Goal: Transaction & Acquisition: Purchase product/service

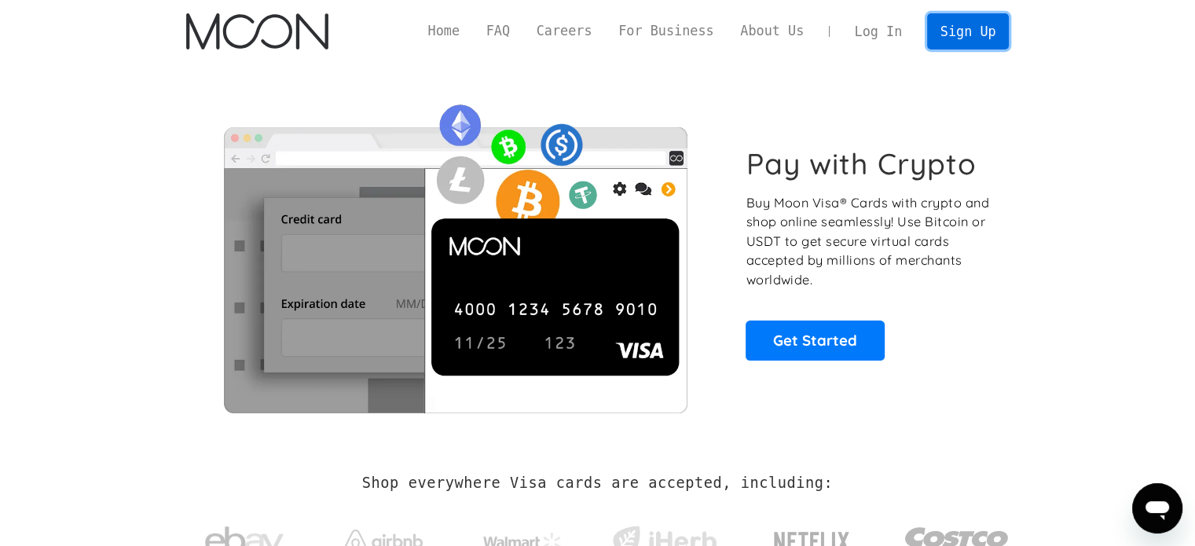
click at [965, 34] on link "Sign Up" at bounding box center [968, 30] width 82 height 35
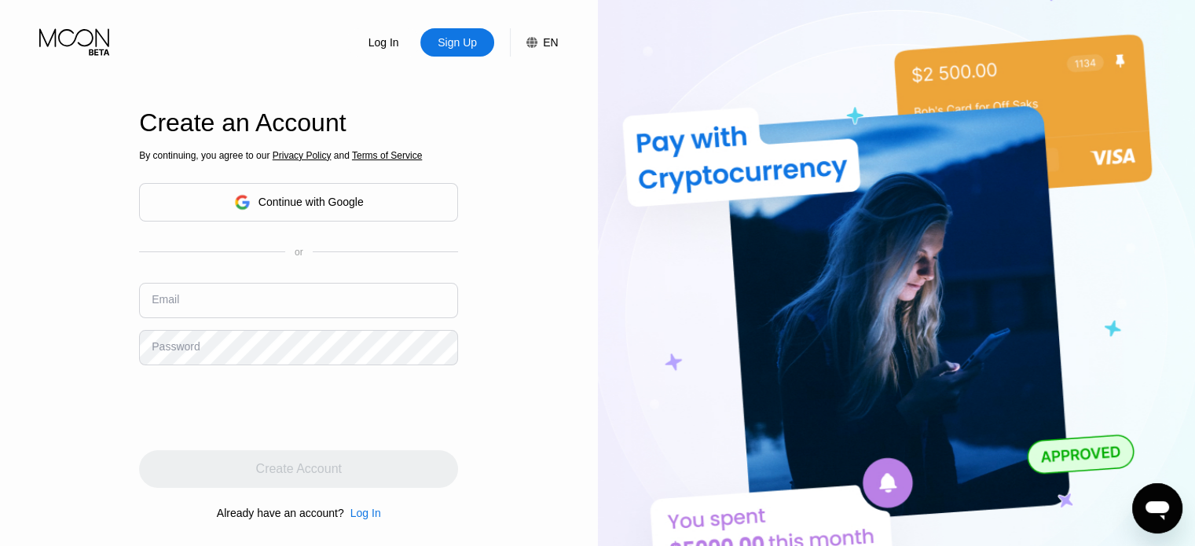
click at [237, 303] on input "text" at bounding box center [298, 300] width 319 height 35
type input "[EMAIL_ADDRESS][DOMAIN_NAME]"
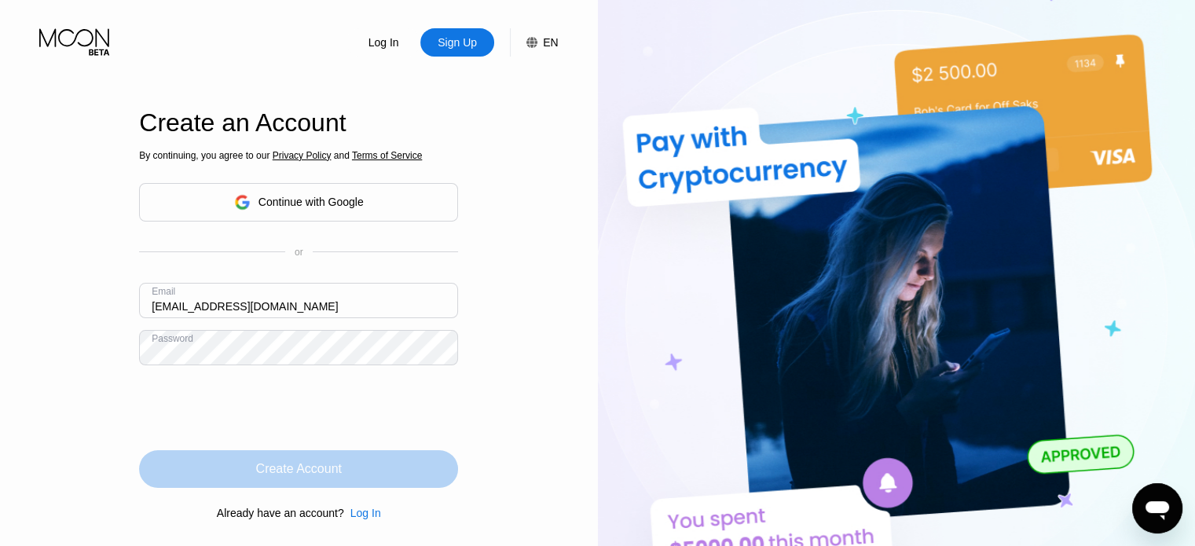
click at [308, 471] on div "Create Account" at bounding box center [299, 469] width 86 height 16
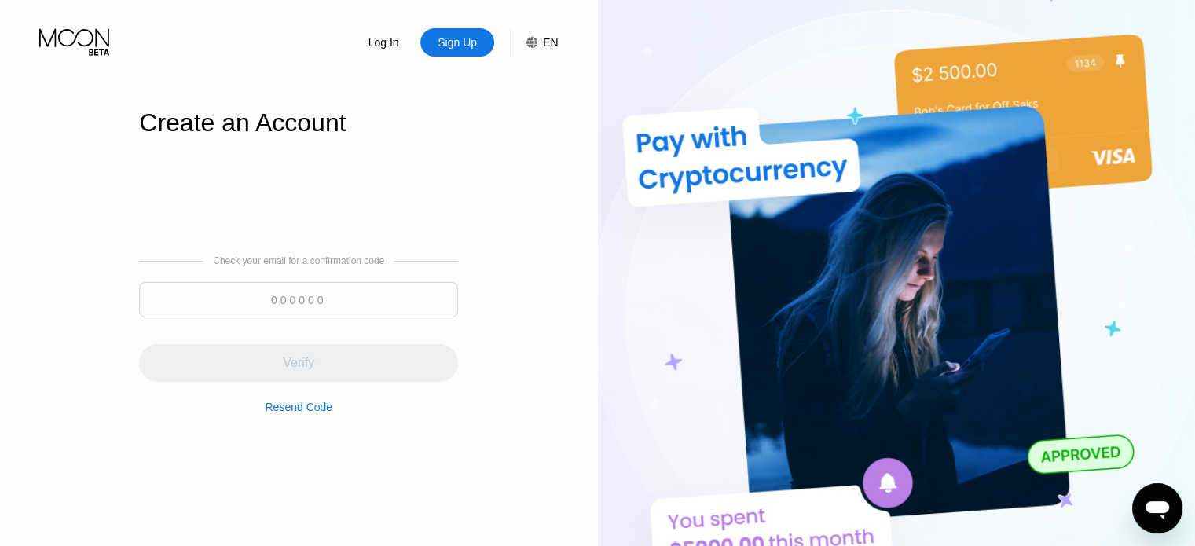
click at [245, 295] on input at bounding box center [298, 299] width 319 height 35
paste input "376608"
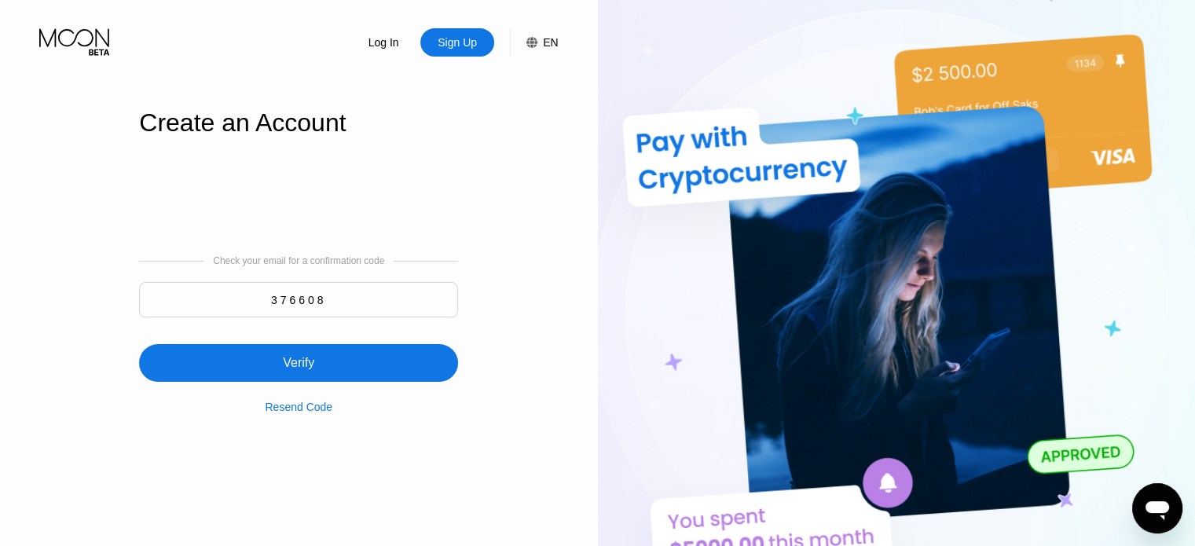
type input "376608"
click at [339, 371] on div "Verify" at bounding box center [298, 363] width 319 height 38
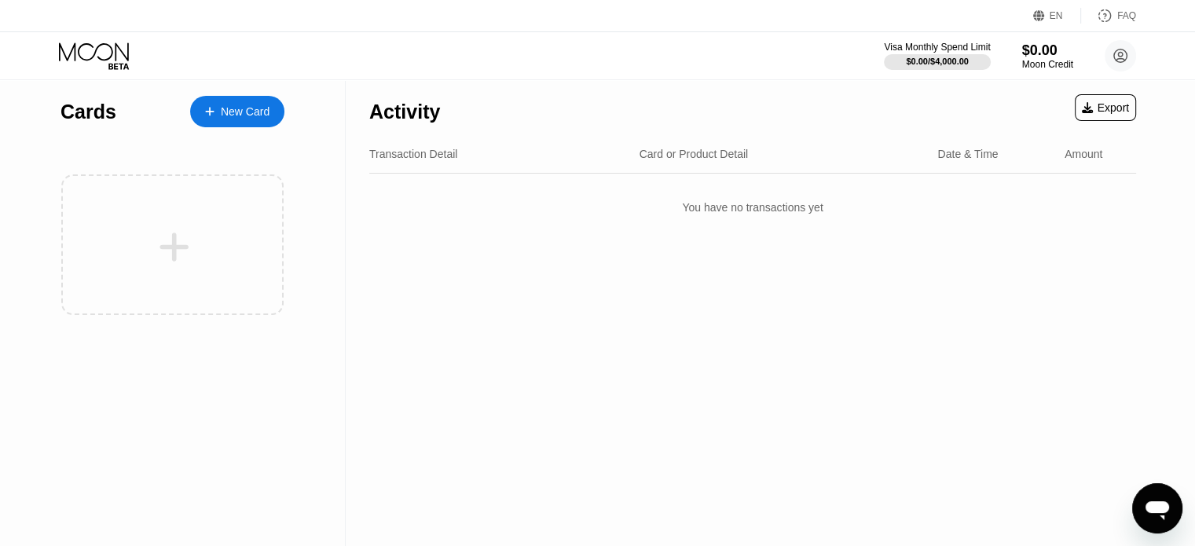
click at [236, 107] on div "New Card" at bounding box center [245, 111] width 49 height 13
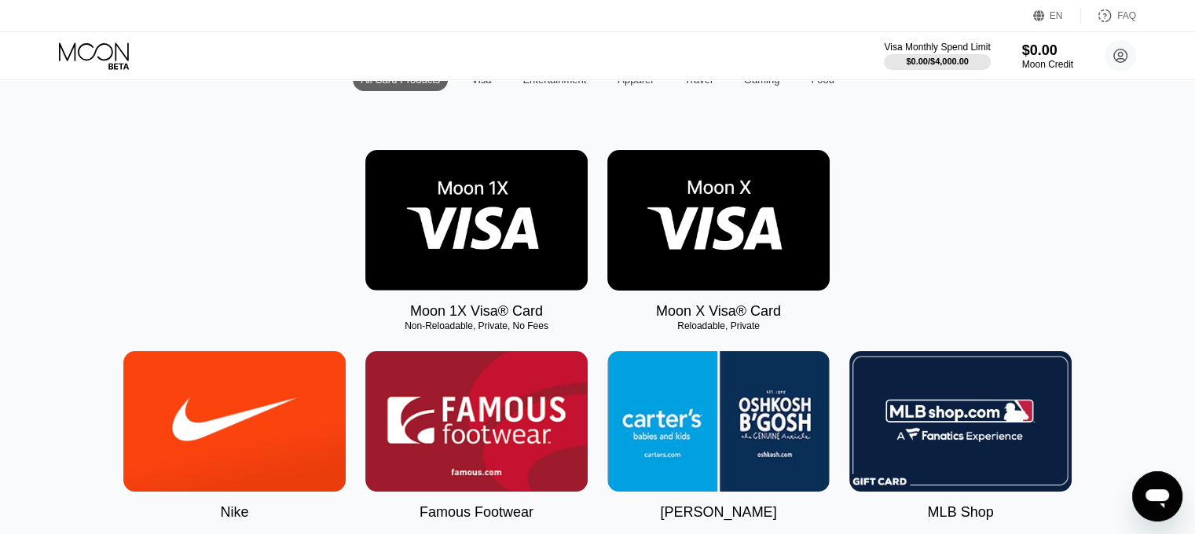
scroll to position [157, 0]
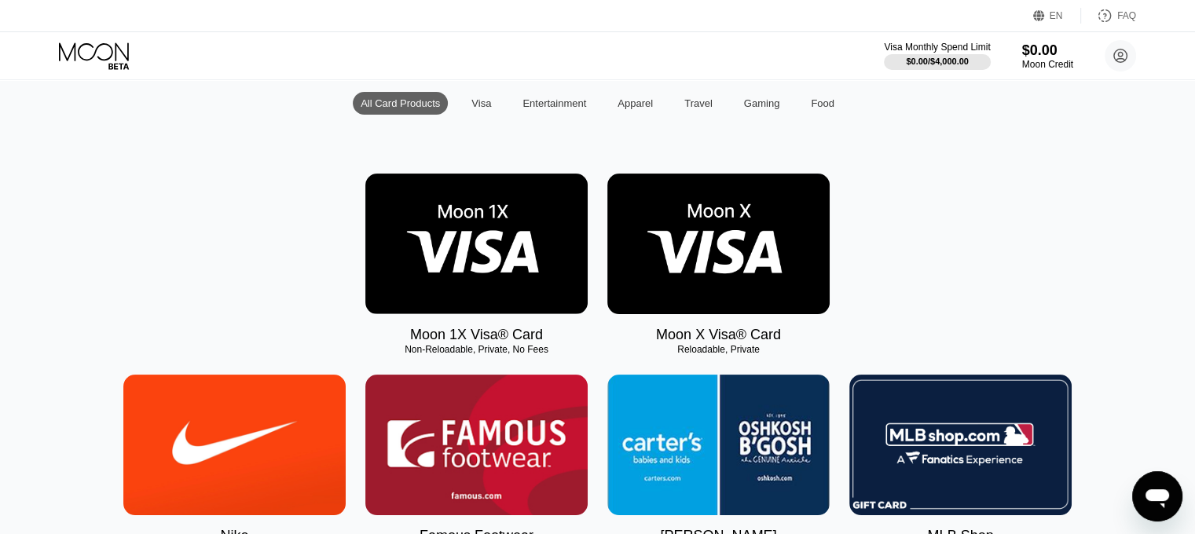
click at [741, 241] on img at bounding box center [718, 244] width 222 height 141
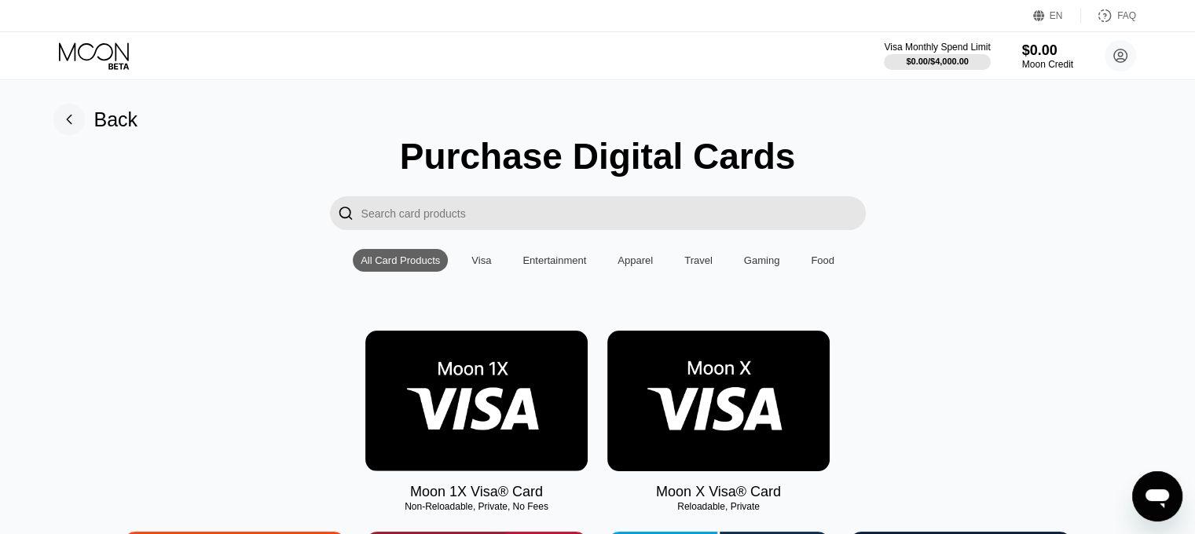
click at [467, 436] on img at bounding box center [476, 401] width 222 height 141
click at [713, 426] on img at bounding box center [718, 401] width 222 height 141
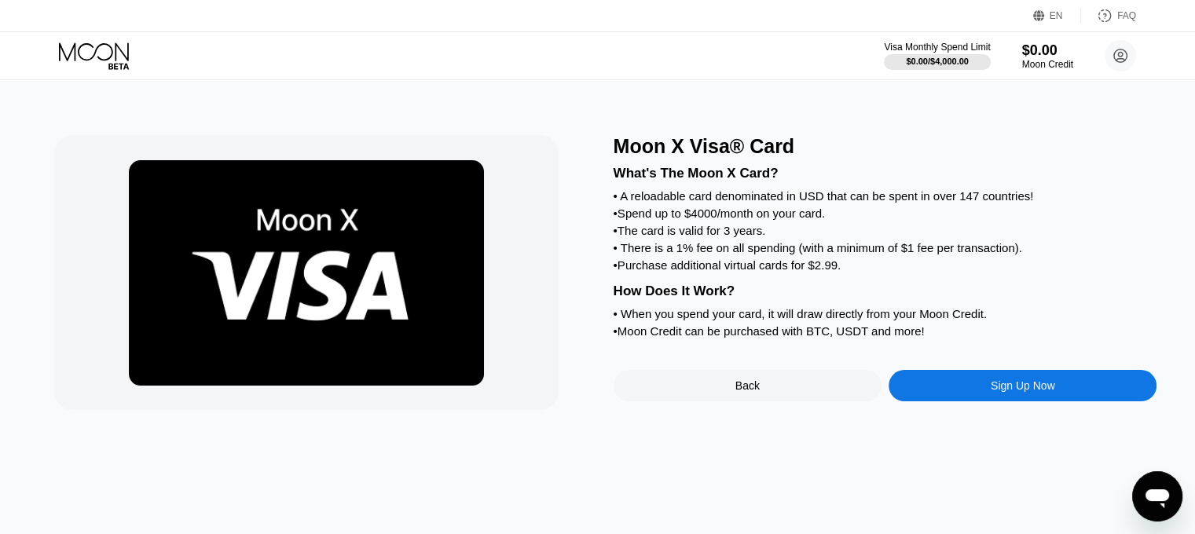
click at [1032, 392] on div "Sign Up Now" at bounding box center [1023, 386] width 64 height 13
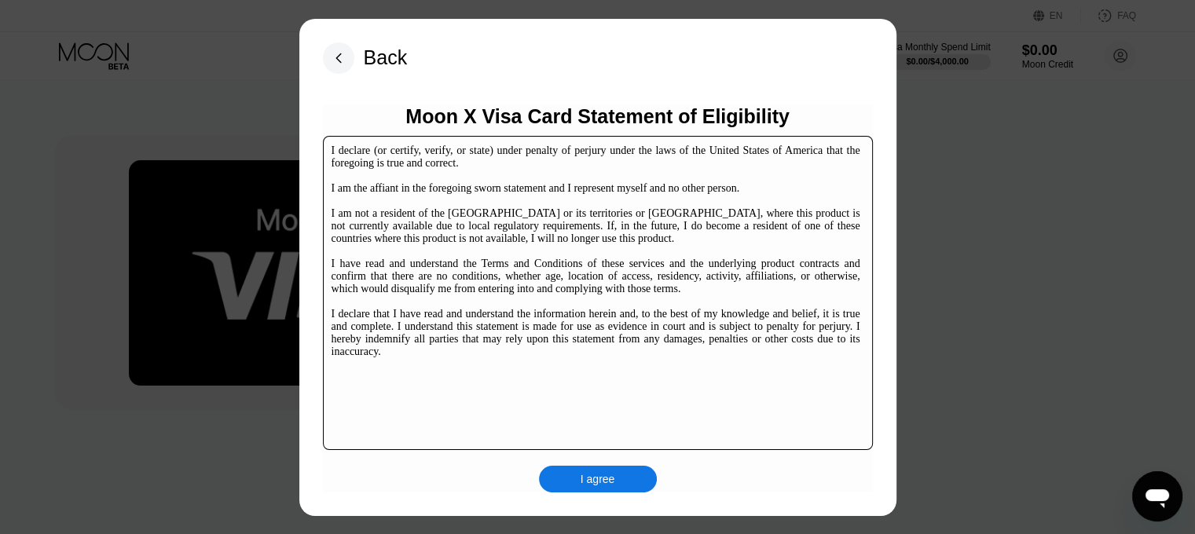
click at [596, 477] on div "I agree" at bounding box center [598, 479] width 35 height 14
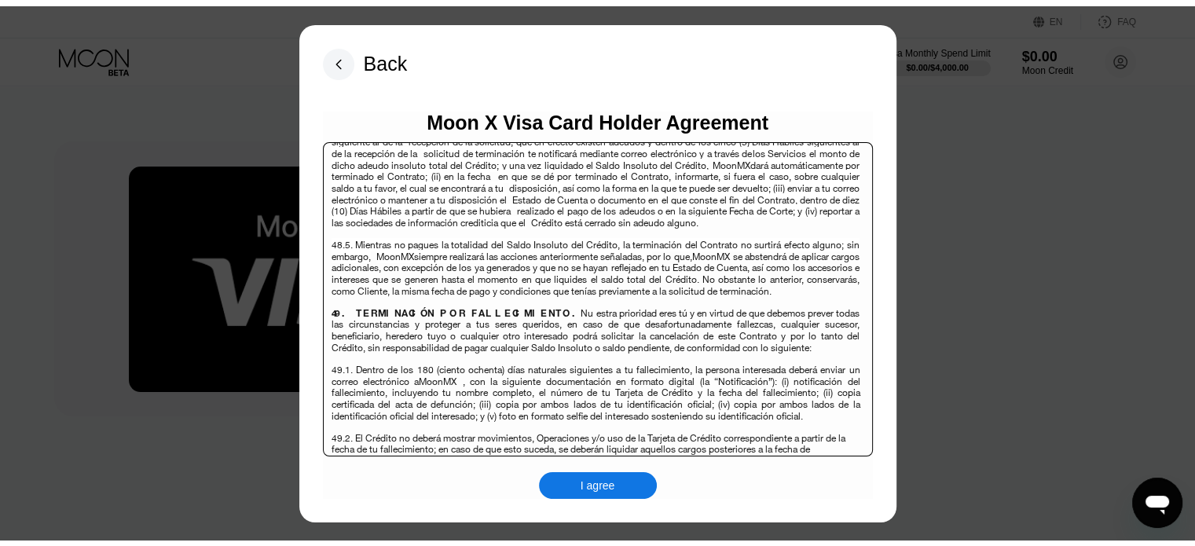
scroll to position [10193, 0]
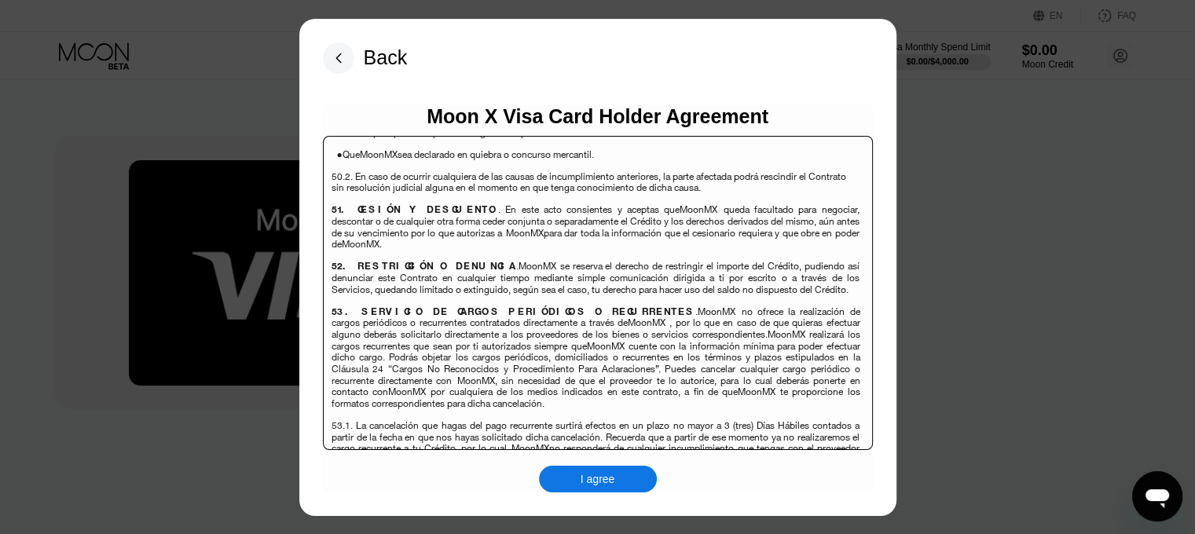
click at [624, 477] on div "I agree" at bounding box center [598, 479] width 118 height 27
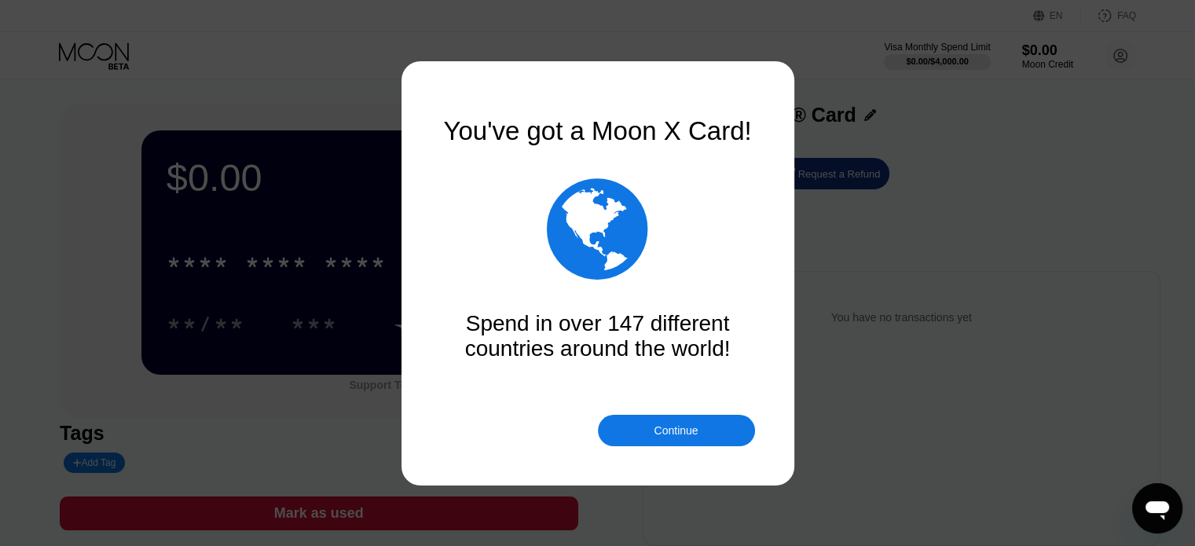
click at [691, 427] on div "Continue" at bounding box center [676, 430] width 44 height 13
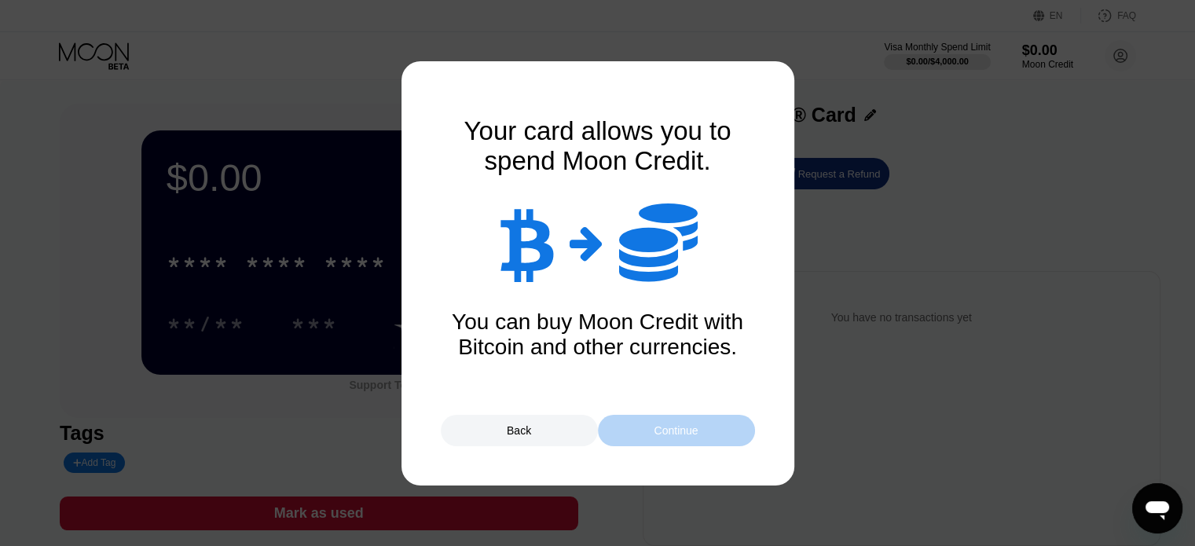
click at [685, 433] on div "Continue" at bounding box center [676, 430] width 44 height 13
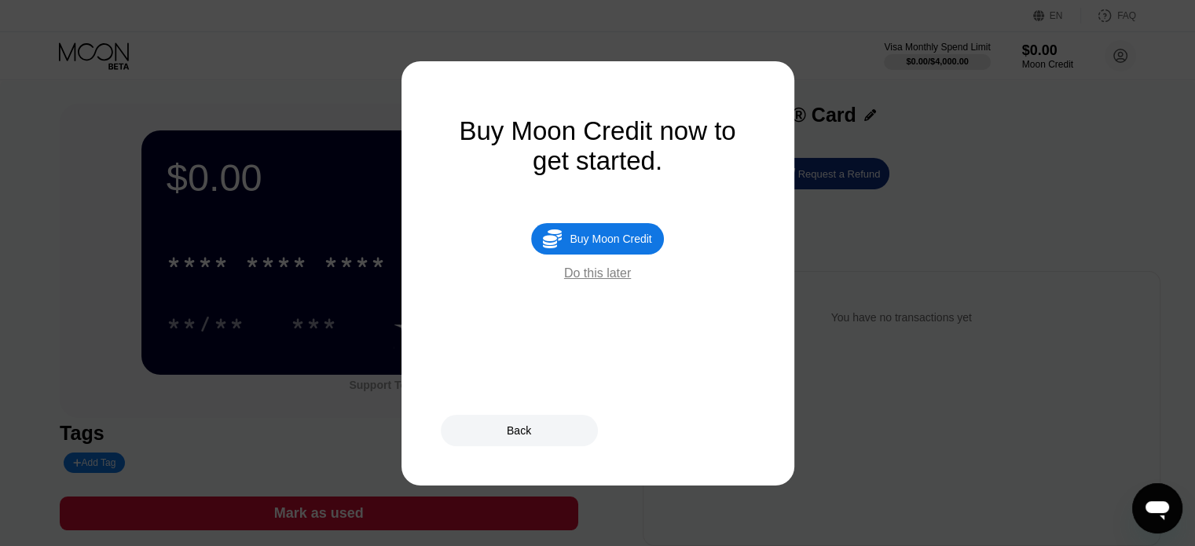
click at [599, 281] on div "Do this later" at bounding box center [597, 273] width 67 height 14
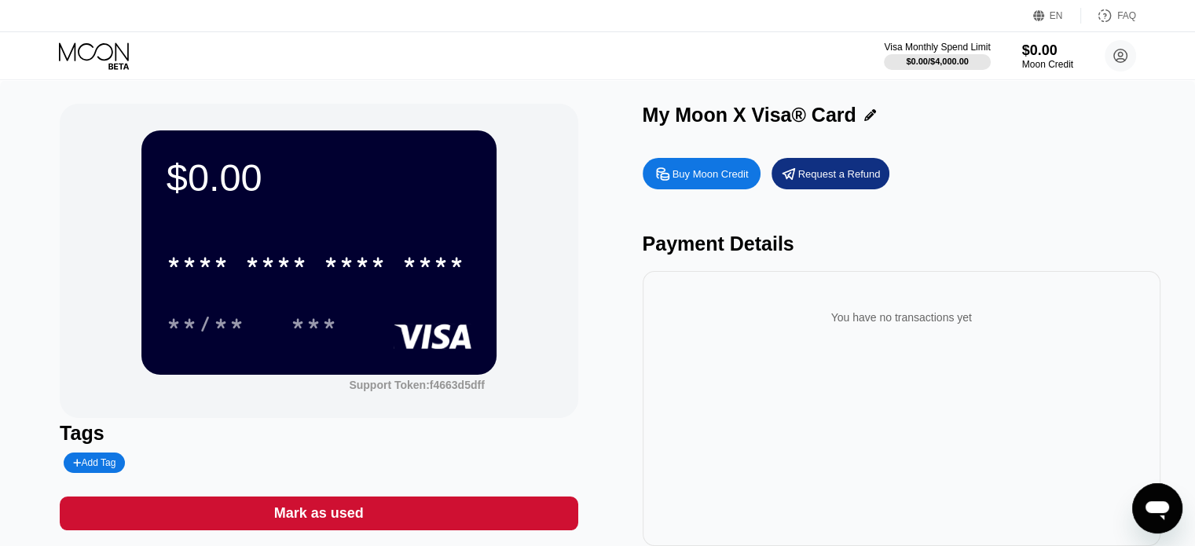
click at [357, 220] on div "$0.00 * * * * * * * * * * * * **** **/** ***" at bounding box center [318, 252] width 355 height 244
click at [1123, 55] on circle at bounding box center [1120, 55] width 31 height 31
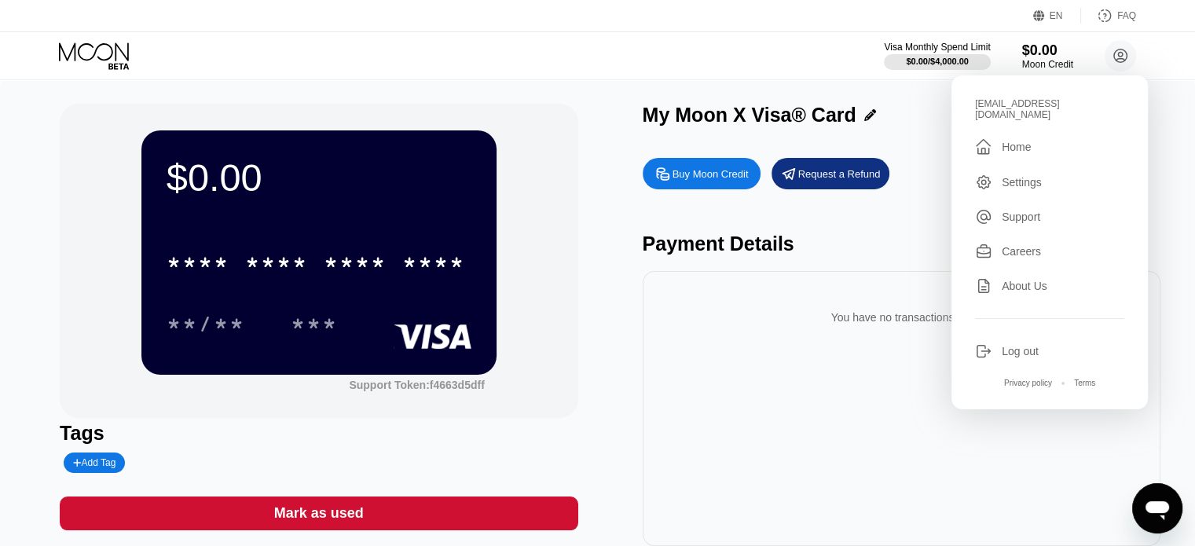
click at [1029, 176] on div "Settings" at bounding box center [1022, 182] width 40 height 13
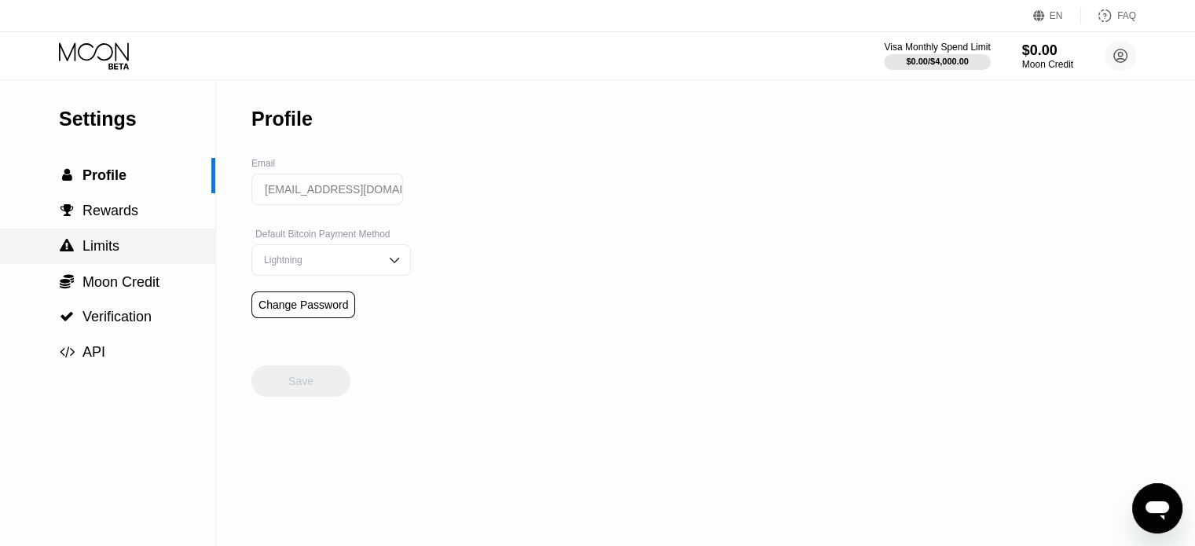
click at [110, 244] on span "Limits" at bounding box center [101, 246] width 37 height 16
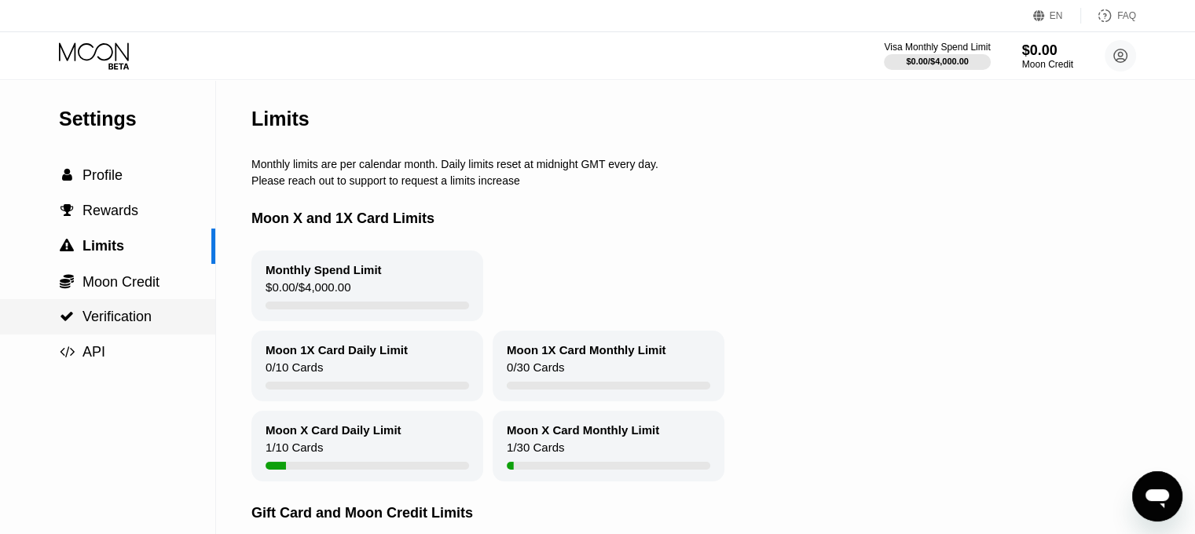
click at [134, 320] on span "Verification" at bounding box center [117, 317] width 69 height 16
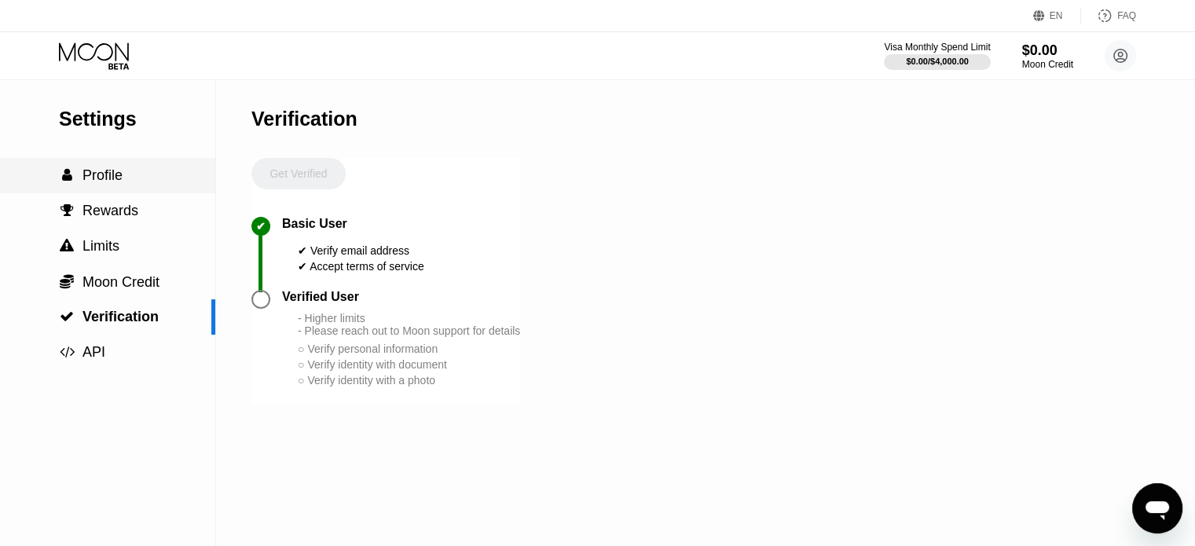
click at [110, 179] on span "Profile" at bounding box center [103, 175] width 40 height 16
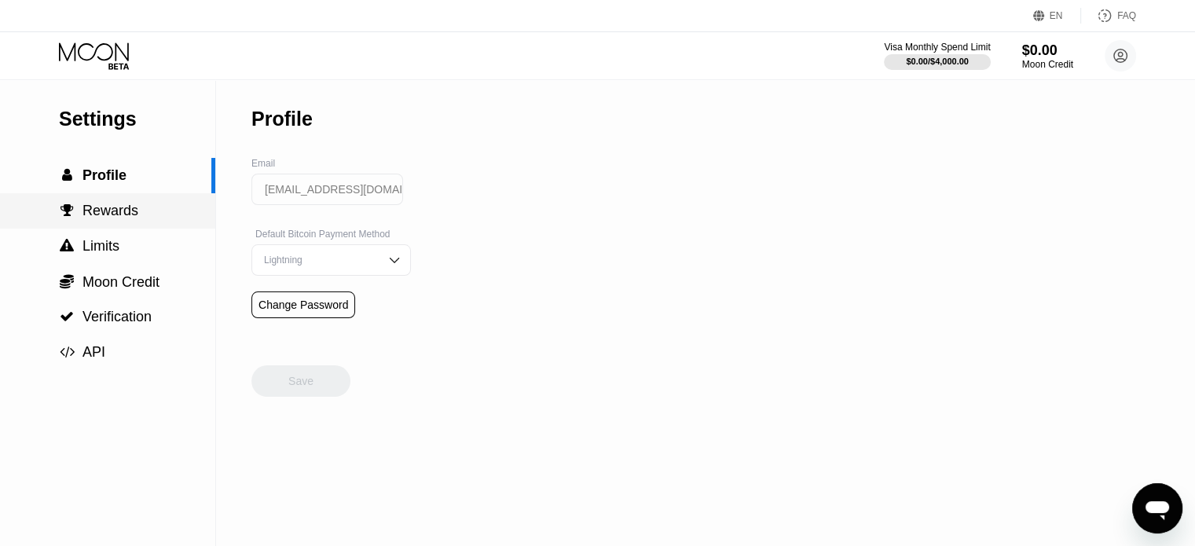
click at [116, 218] on span "Rewards" at bounding box center [111, 211] width 56 height 16
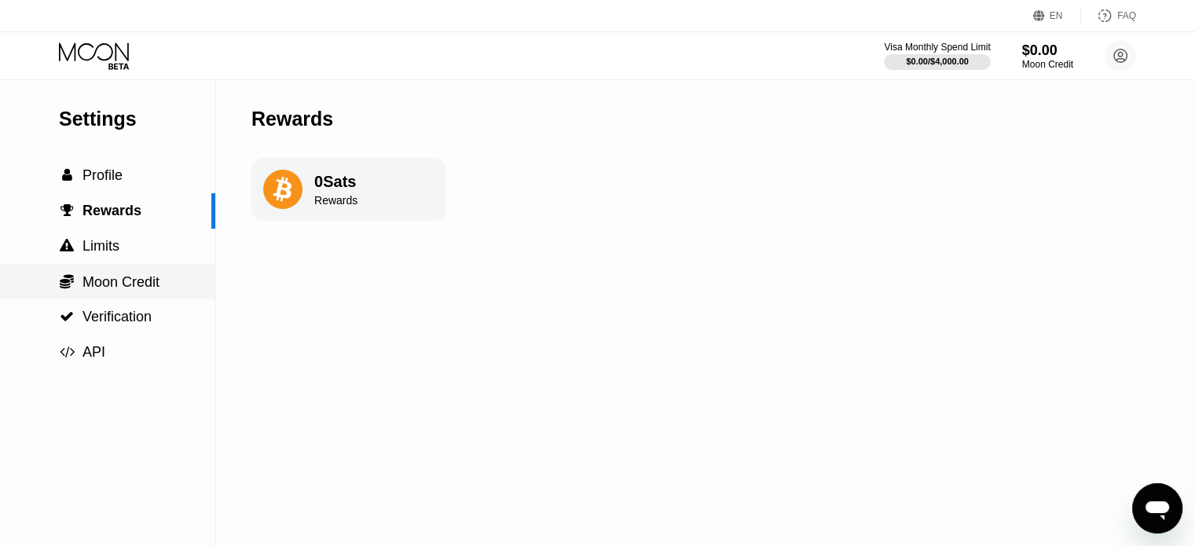
click at [138, 290] on span "Moon Credit" at bounding box center [121, 282] width 77 height 16
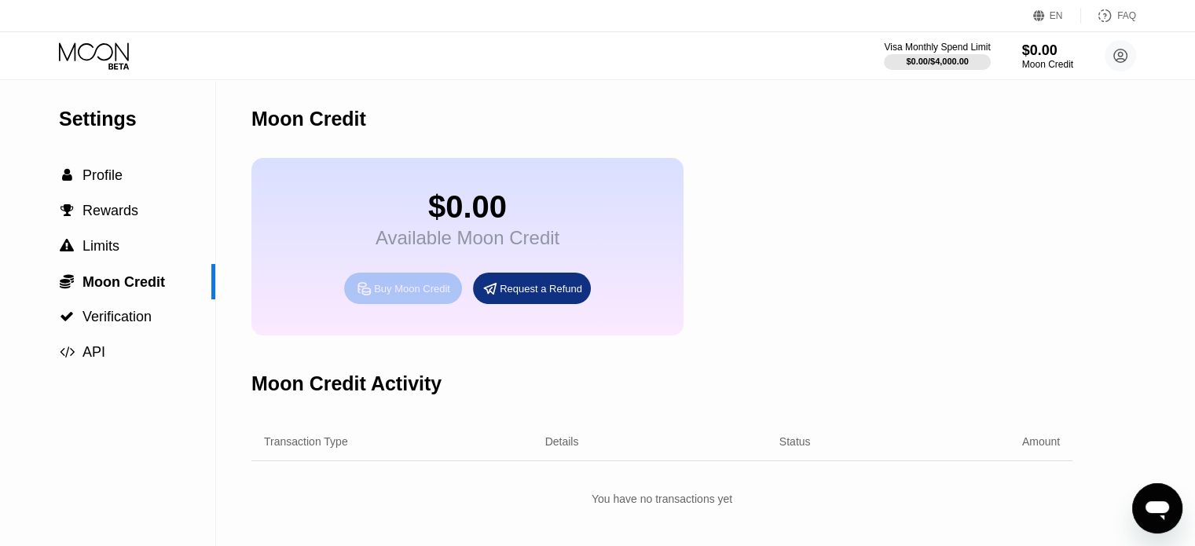
click at [413, 295] on div "Buy Moon Credit" at bounding box center [412, 288] width 76 height 13
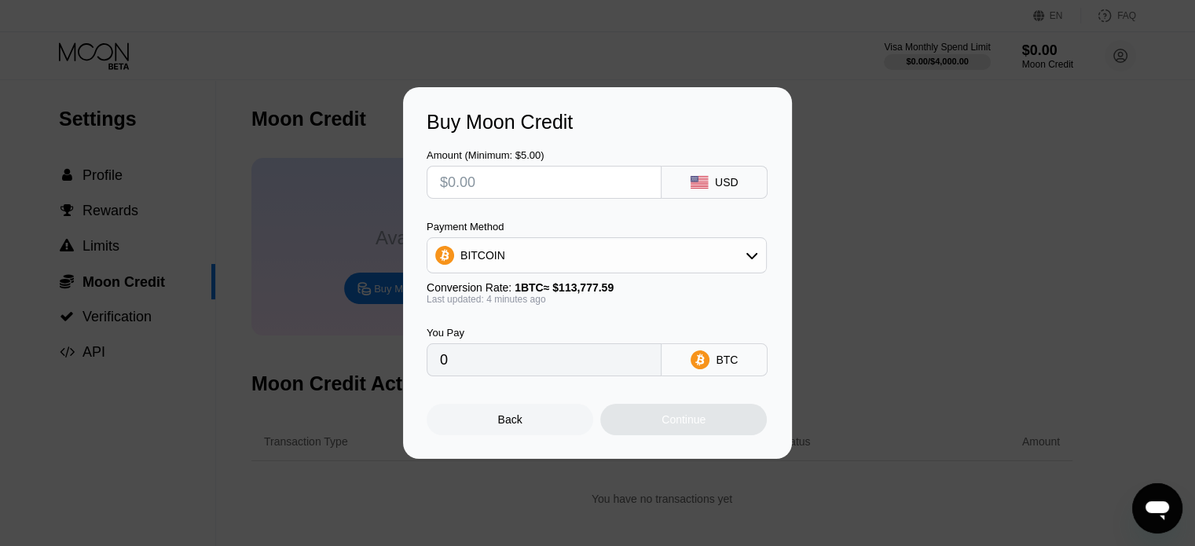
click at [632, 264] on div "BITCOIN" at bounding box center [596, 255] width 339 height 31
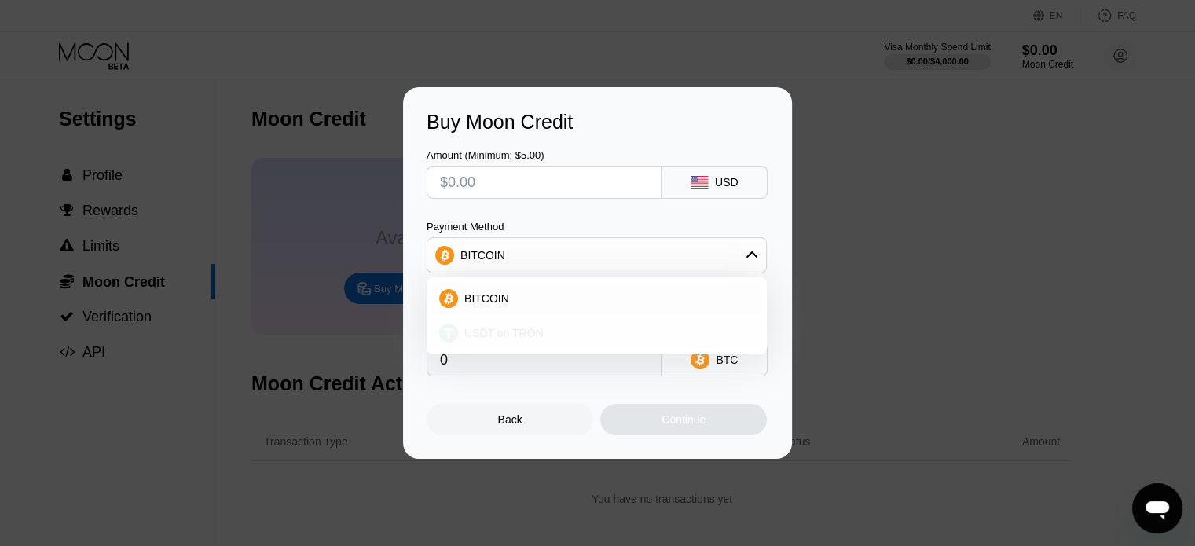
click at [534, 333] on span "USDT on TRON" at bounding box center [503, 333] width 79 height 13
type input "0.00"
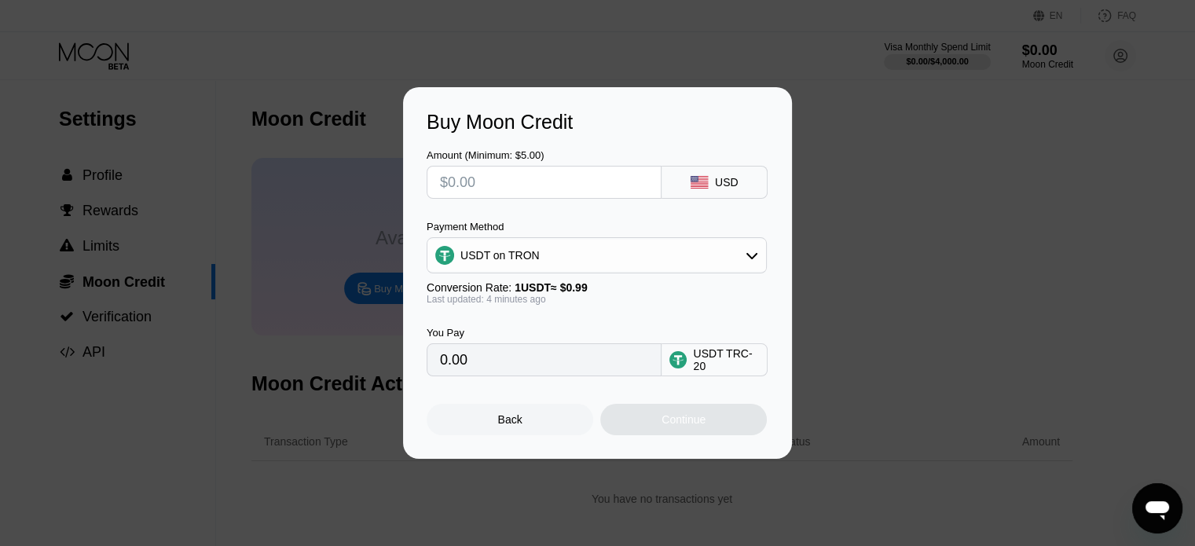
click at [492, 177] on input "text" at bounding box center [544, 182] width 208 height 31
click at [497, 185] on input "text" at bounding box center [544, 182] width 208 height 31
type input "$9"
type input "9.09"
type input "$92"
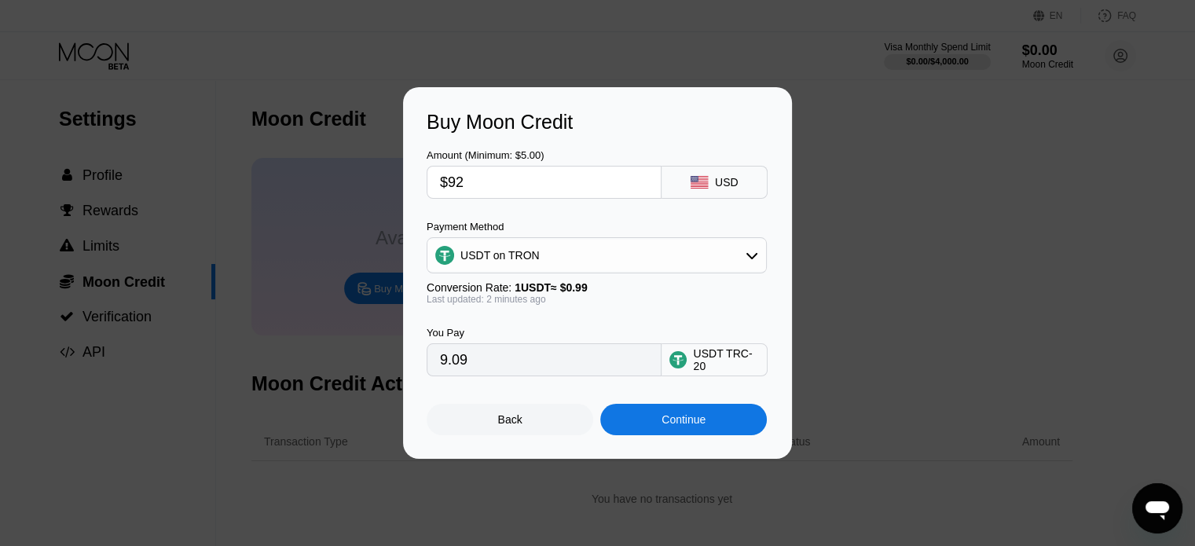
type input "92.93"
type input "$92"
click at [690, 422] on div "Continue" at bounding box center [684, 419] width 44 height 13
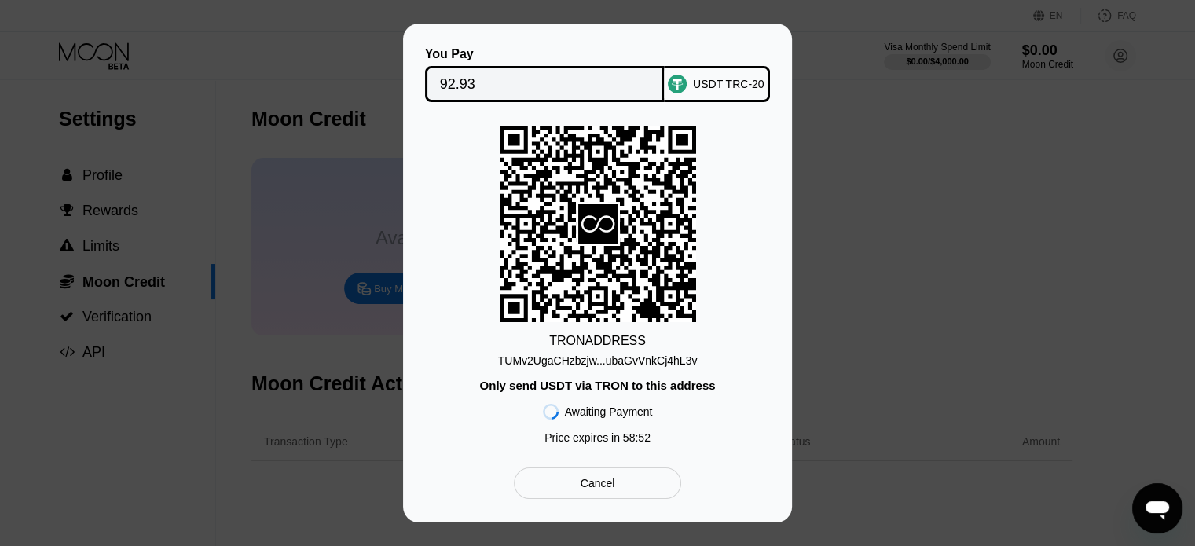
drag, startPoint x: 691, startPoint y: 358, endPoint x: 581, endPoint y: 363, distance: 110.9
click at [581, 363] on div "TRON ADDRESS TUMv2UgaCHzbzjw...ubaGvVnkCj4hL3v Only send USDT via TRON to this …" at bounding box center [598, 289] width 342 height 326
click at [521, 358] on div "TUMv2UgaCHzbzjw...ubaGvVnkCj4hL3v" at bounding box center [598, 360] width 200 height 13
drag, startPoint x: 673, startPoint y: 355, endPoint x: 500, endPoint y: 363, distance: 173.8
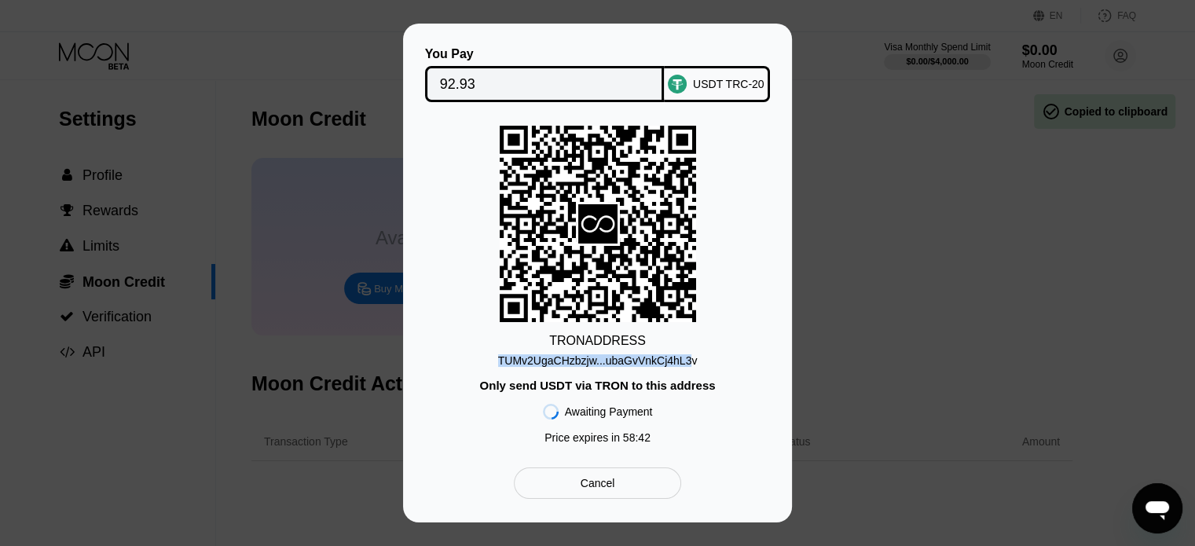
click at [500, 363] on div "TRON ADDRESS TUMv2UgaCHzbzjw...ubaGvVnkCj4hL3v Only send USDT via TRON to this …" at bounding box center [598, 289] width 342 height 326
click at [693, 365] on div "TRON ADDRESS TUMv2UgaCHzbzjw...ubaGvVnkCj4hL3v Only send USDT via TRON to this …" at bounding box center [598, 289] width 342 height 326
click at [695, 358] on div "TRON ADDRESS TUMv2UgaCHzbzjw...ubaGvVnkCj4hL3v Only send USDT via TRON to this …" at bounding box center [598, 289] width 342 height 326
click at [690, 361] on div "TUMv2UgaCHzbzjw...ubaGvVnkCj4hL3v" at bounding box center [598, 360] width 200 height 13
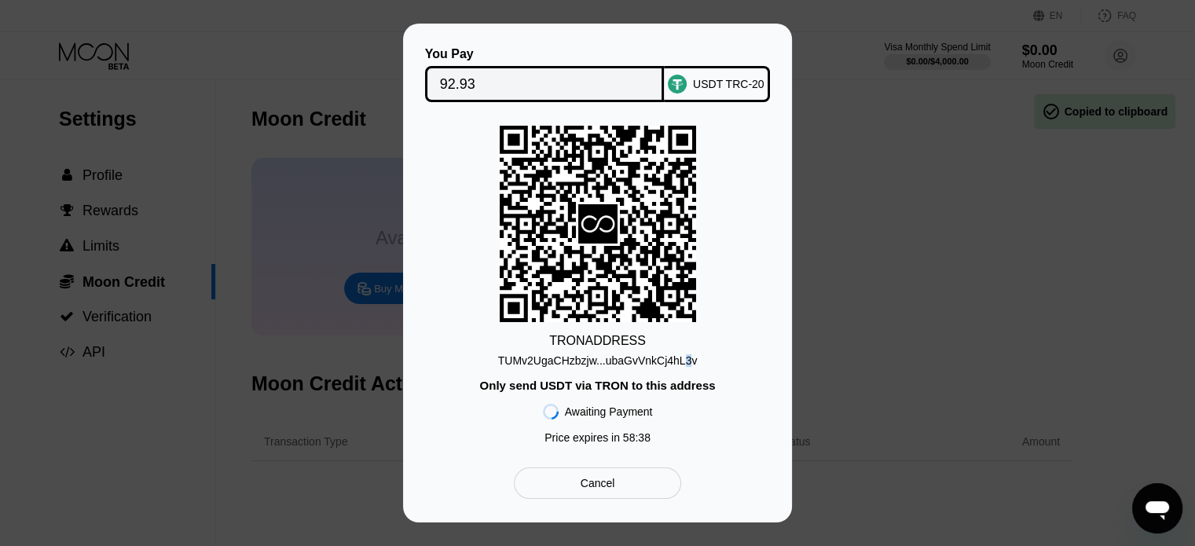
drag, startPoint x: 688, startPoint y: 361, endPoint x: 679, endPoint y: 361, distance: 9.4
click at [679, 361] on div "TUMv2UgaCHzbzjw...ubaGvVnkCj4hL3v" at bounding box center [598, 360] width 200 height 13
click at [688, 367] on div "TUMv2UgaCHzbzjw...ubaGvVnkCj4hL3v" at bounding box center [598, 360] width 200 height 13
click at [920, 251] on div "You Pay 92.93 USDT TRC-20 TRON ADDRESS TUMv2UgaCHzbzjw...ubaGvVnkCj4hL3v Only s…" at bounding box center [597, 273] width 1195 height 499
click at [217, 266] on div "You Pay 92.93 USDT TRC-20 TRON ADDRESS TUMv2UgaCHzbzjw...ubaGvVnkCj4hL3v Only s…" at bounding box center [597, 273] width 1195 height 499
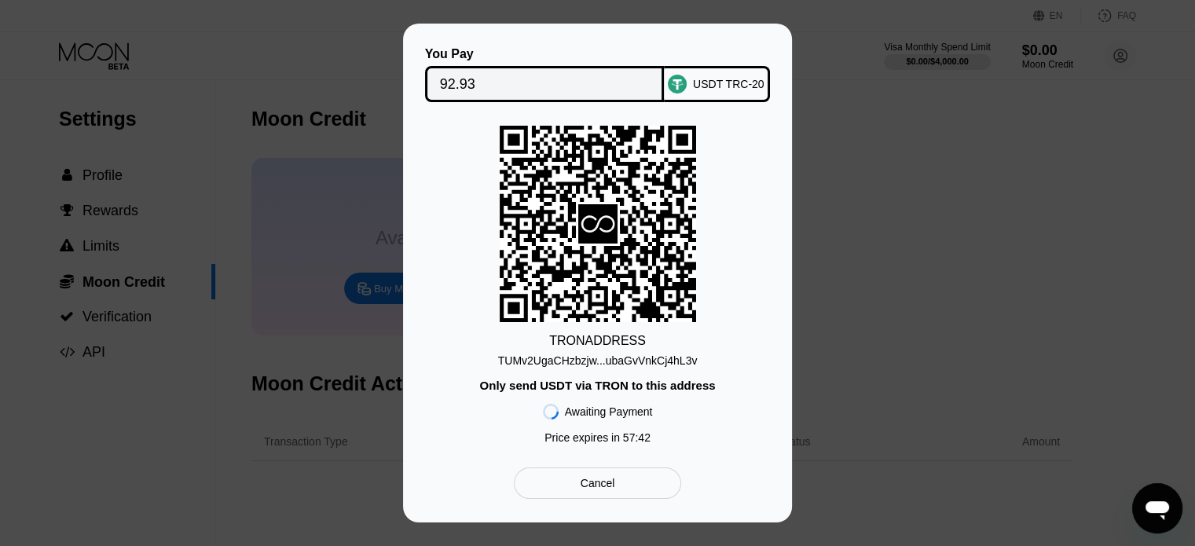
click at [897, 238] on div "You Pay 92.93 USDT TRC-20 TRON ADDRESS TUMv2UgaCHzbzjw...ubaGvVnkCj4hL3v Only s…" at bounding box center [597, 273] width 1195 height 499
click at [104, 178] on div "You Pay 92.93 USDT TRC-20 TRON ADDRESS TUMv2UgaCHzbzjw...ubaGvVnkCj4hL3v Only s…" at bounding box center [597, 273] width 1195 height 499
click at [673, 75] on icon at bounding box center [677, 84] width 19 height 19
click at [931, 163] on div "You Pay 92.93 USDT TRC-20 TRON ADDRESS TUMv2UgaCHzbzjw...ubaGvVnkCj4hL3v Only s…" at bounding box center [597, 273] width 1195 height 499
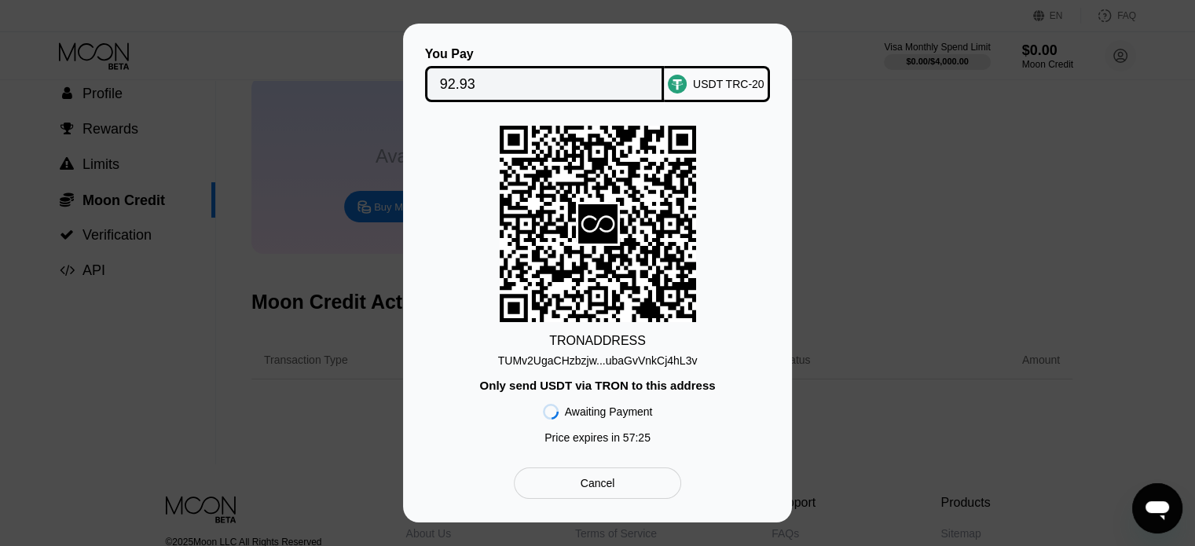
scroll to position [79, 0]
click at [663, 358] on div "TUMv2UgaCHzbzjw...ubaGvVnkCj4hL3v" at bounding box center [598, 360] width 200 height 13
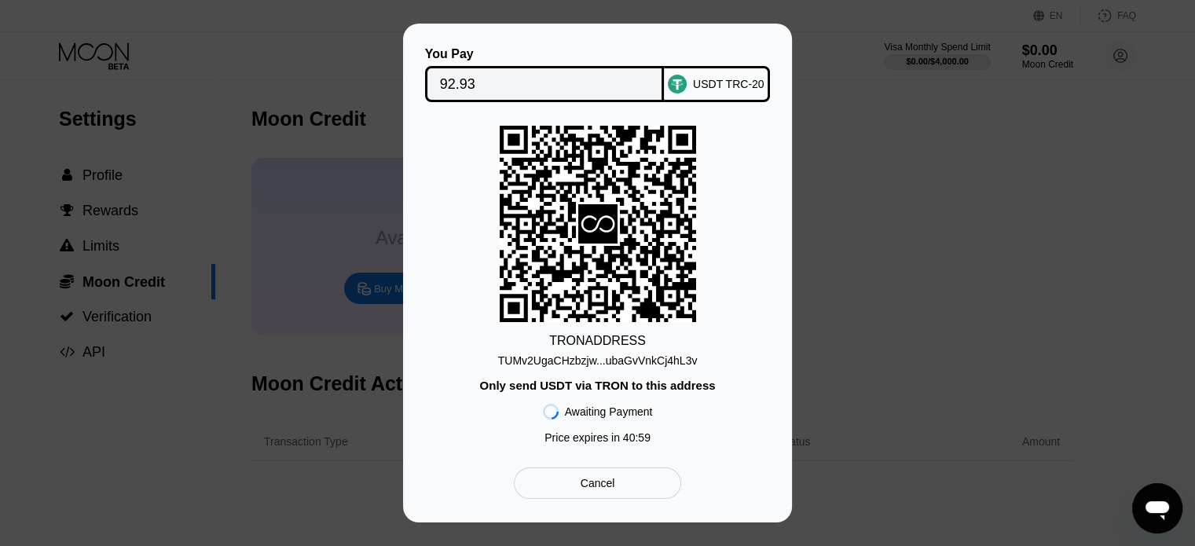
click at [930, 216] on div "You Pay 92.93 USDT TRC-20 TRON ADDRESS TUMv2UgaCHzbzjw...ubaGvVnkCj4hL3v Only s…" at bounding box center [597, 273] width 1195 height 499
drag, startPoint x: 703, startPoint y: 94, endPoint x: 700, endPoint y: 79, distance: 14.5
click at [703, 91] on div "USDT TRC-20" at bounding box center [717, 84] width 106 height 36
click at [702, 86] on div "USDT TRC-20" at bounding box center [717, 84] width 106 height 36
click at [931, 229] on div "You Pay 92.93 USDT TRC-20 TRON ADDRESS TUMv2UgaCHzbzjw...ubaGvVnkCj4hL3v Only s…" at bounding box center [597, 273] width 1195 height 499
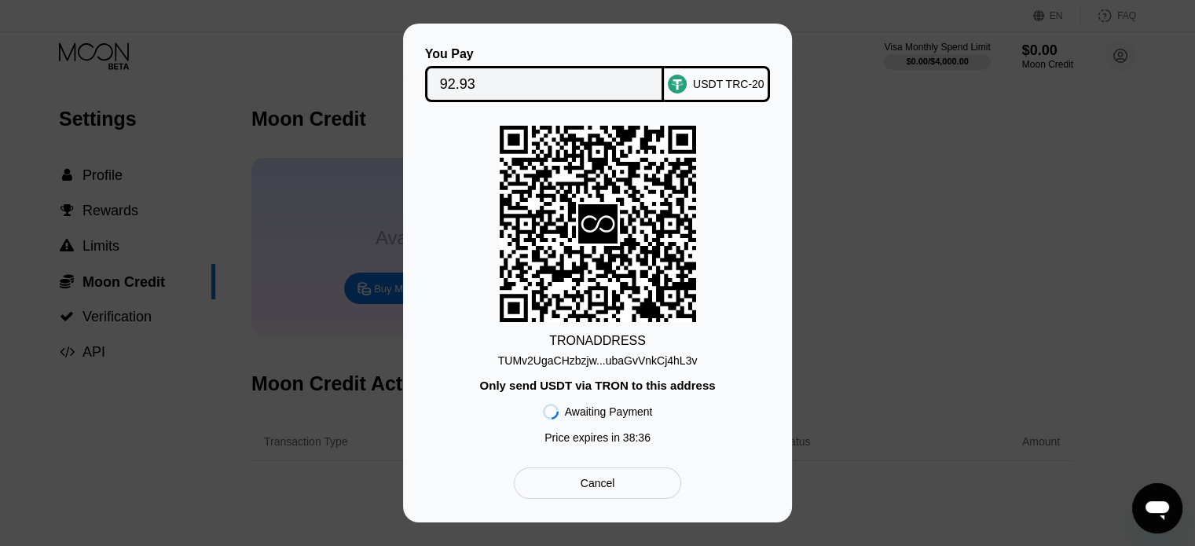
click at [946, 194] on div "You Pay 92.93 USDT TRC-20 TRON ADDRESS TUMv2UgaCHzbzjw...ubaGvVnkCj4hL3v Only s…" at bounding box center [597, 273] width 1195 height 499
drag, startPoint x: 1008, startPoint y: 212, endPoint x: 1119, endPoint y: 202, distance: 111.3
click at [1119, 202] on div "You Pay 92.93 USDT TRC-20 TRON ADDRESS TUMv2UgaCHzbzjw...ubaGvVnkCj4hL3v Only s…" at bounding box center [597, 273] width 1195 height 499
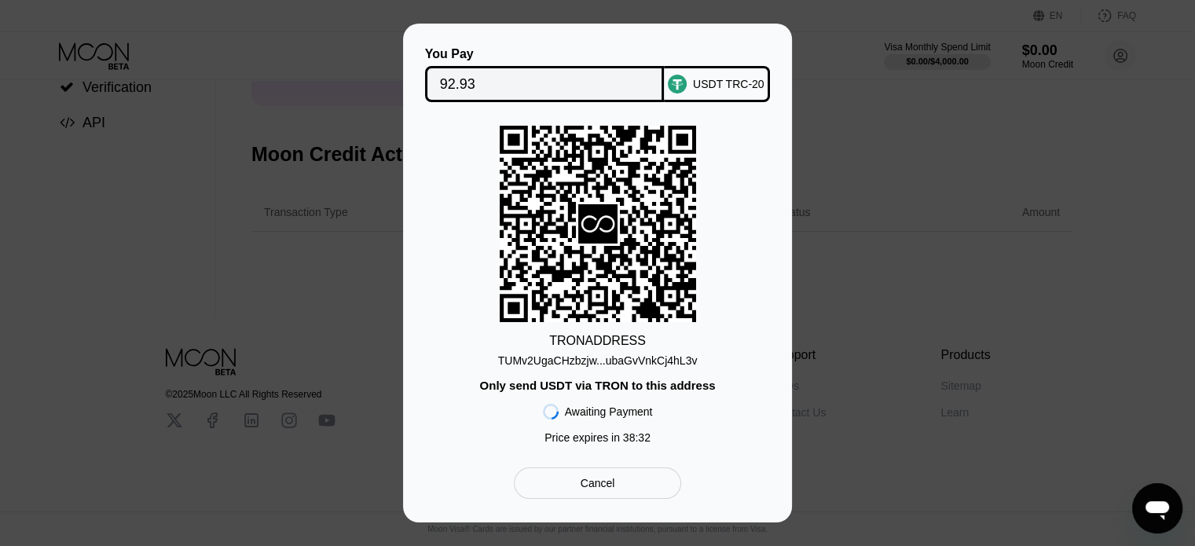
scroll to position [239, 0]
click at [598, 228] on icon at bounding box center [597, 223] width 39 height 39
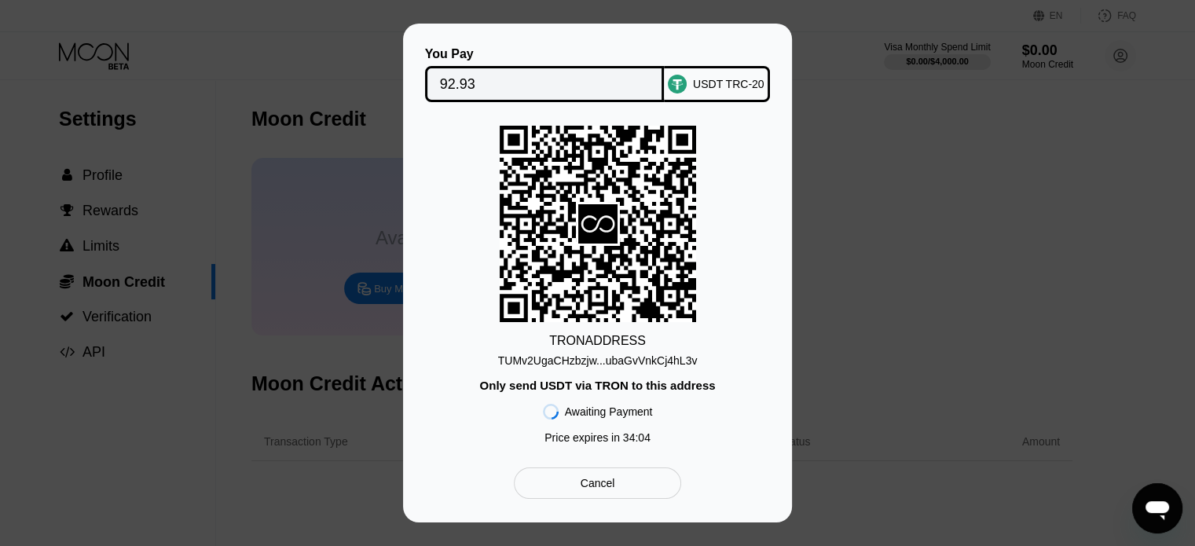
click at [950, 57] on div "You Pay 92.93 USDT TRC-20 TRON ADDRESS TUMv2UgaCHzbzjw...ubaGvVnkCj4hL3v Only s…" at bounding box center [597, 273] width 1195 height 499
click at [856, 166] on div "You Pay 92.93 USDT TRC-20 TRON ADDRESS TUMv2UgaCHzbzjw...ubaGvVnkCj4hL3v Only s…" at bounding box center [597, 273] width 1195 height 499
click at [102, 181] on div "You Pay 92.93 USDT TRC-20 TRON ADDRESS TUMv2UgaCHzbzjw...ubaGvVnkCj4hL3v Only s…" at bounding box center [597, 273] width 1195 height 499
click at [986, 143] on div "You Pay 92.93 USDT TRC-20 TRON ADDRESS TUMv2UgaCHzbzjw...ubaGvVnkCj4hL3v Only s…" at bounding box center [597, 273] width 1195 height 499
click at [664, 361] on div "TUMv2UgaCHzbzjw...ubaGvVnkCj4hL3v" at bounding box center [598, 360] width 200 height 13
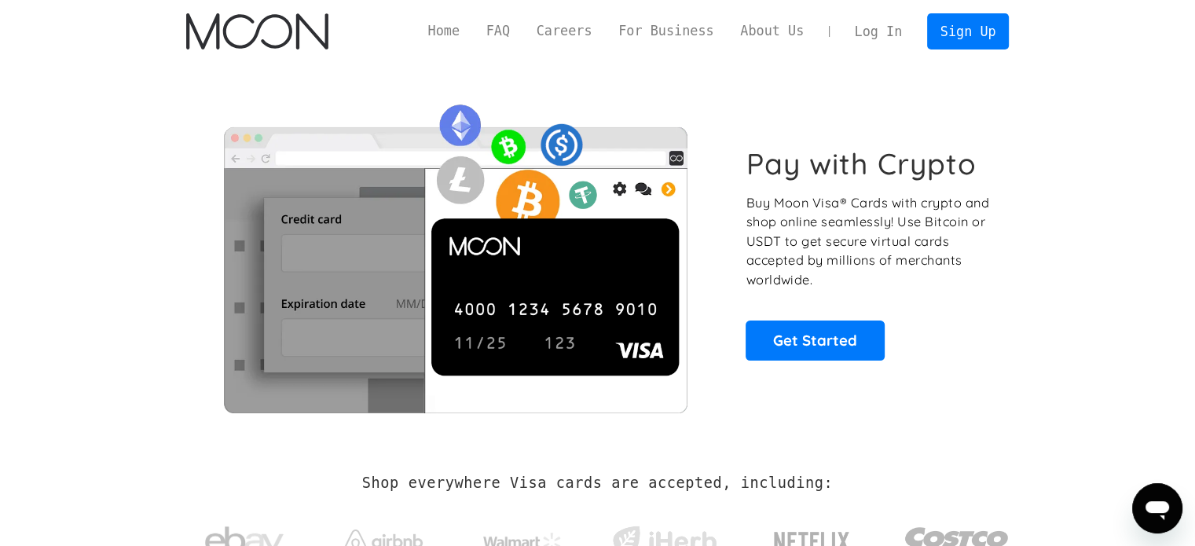
drag, startPoint x: 1091, startPoint y: 122, endPoint x: 1094, endPoint y: 103, distance: 19.1
click at [1091, 122] on section "Pay with Crypto Buy Moon Visa® Cards with crypto and shop online seamlessly! Us…" at bounding box center [597, 253] width 1195 height 381
click at [1050, 68] on section "Pay with Crypto Buy Moon Visa® Cards with crypto and shop online seamlessly! Us…" at bounding box center [597, 253] width 1195 height 381
click at [893, 20] on link "Log In" at bounding box center [879, 31] width 74 height 35
